Goal: Task Accomplishment & Management: Manage account settings

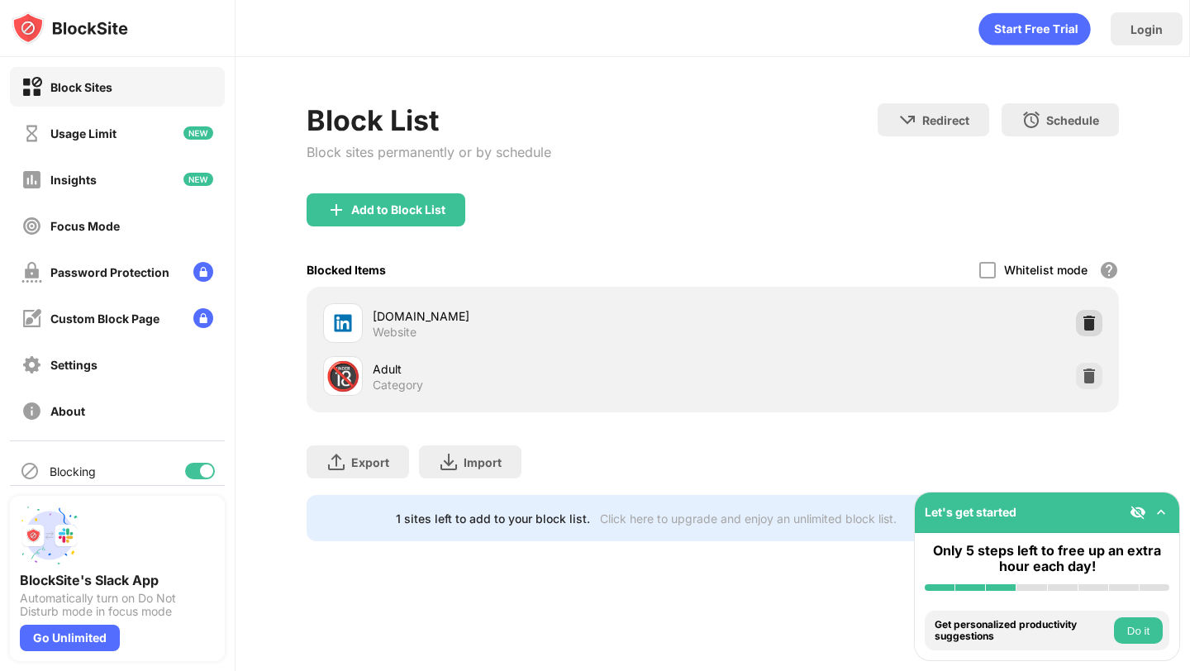
click at [1081, 325] on img at bounding box center [1089, 323] width 17 height 17
